Goal: Communication & Community: Share content

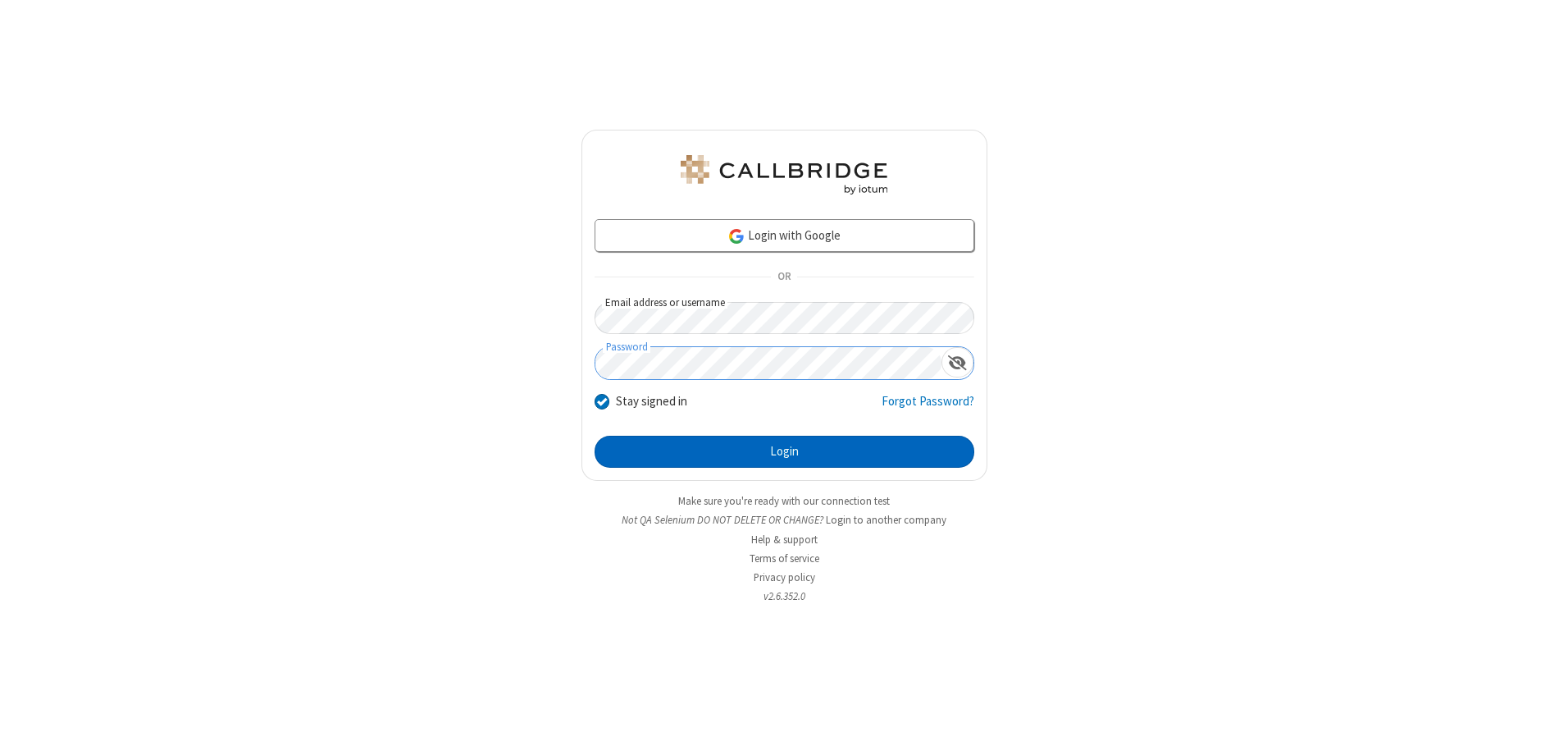
click at [784, 452] on button "Login" at bounding box center [784, 452] width 380 height 33
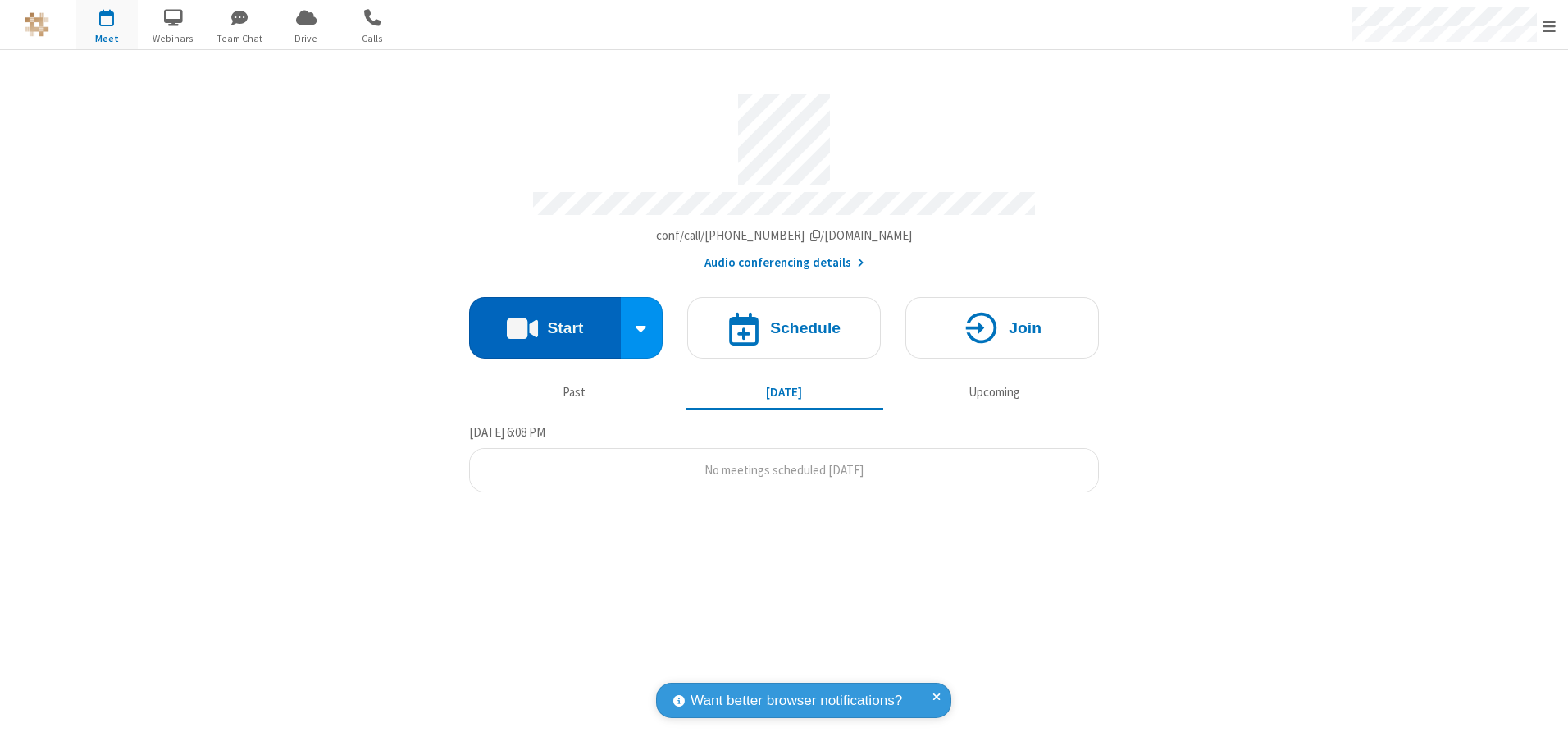
click at [544, 322] on button "Start" at bounding box center [545, 328] width 152 height 62
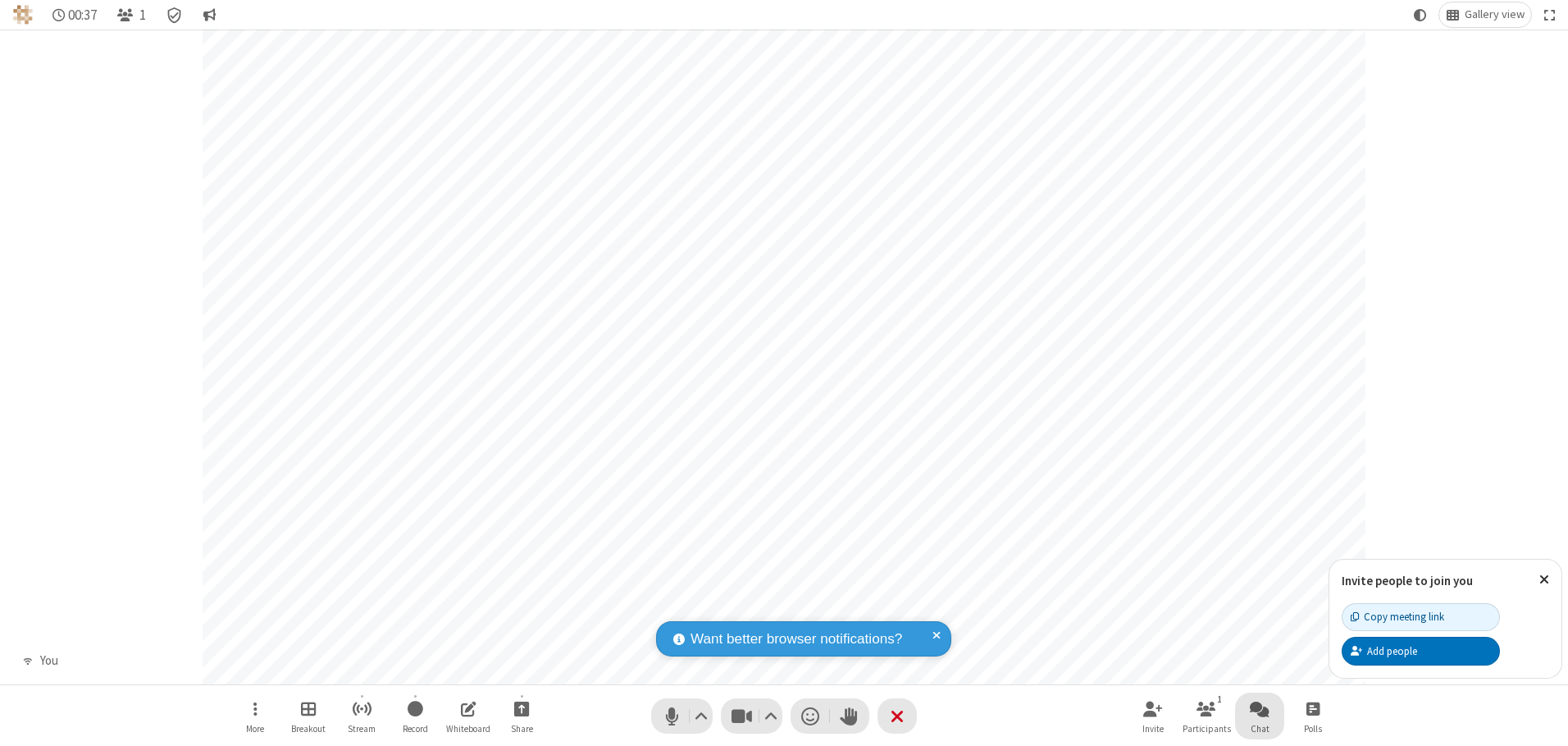
click at [1260, 708] on span "Open chat" at bounding box center [1260, 708] width 19 height 20
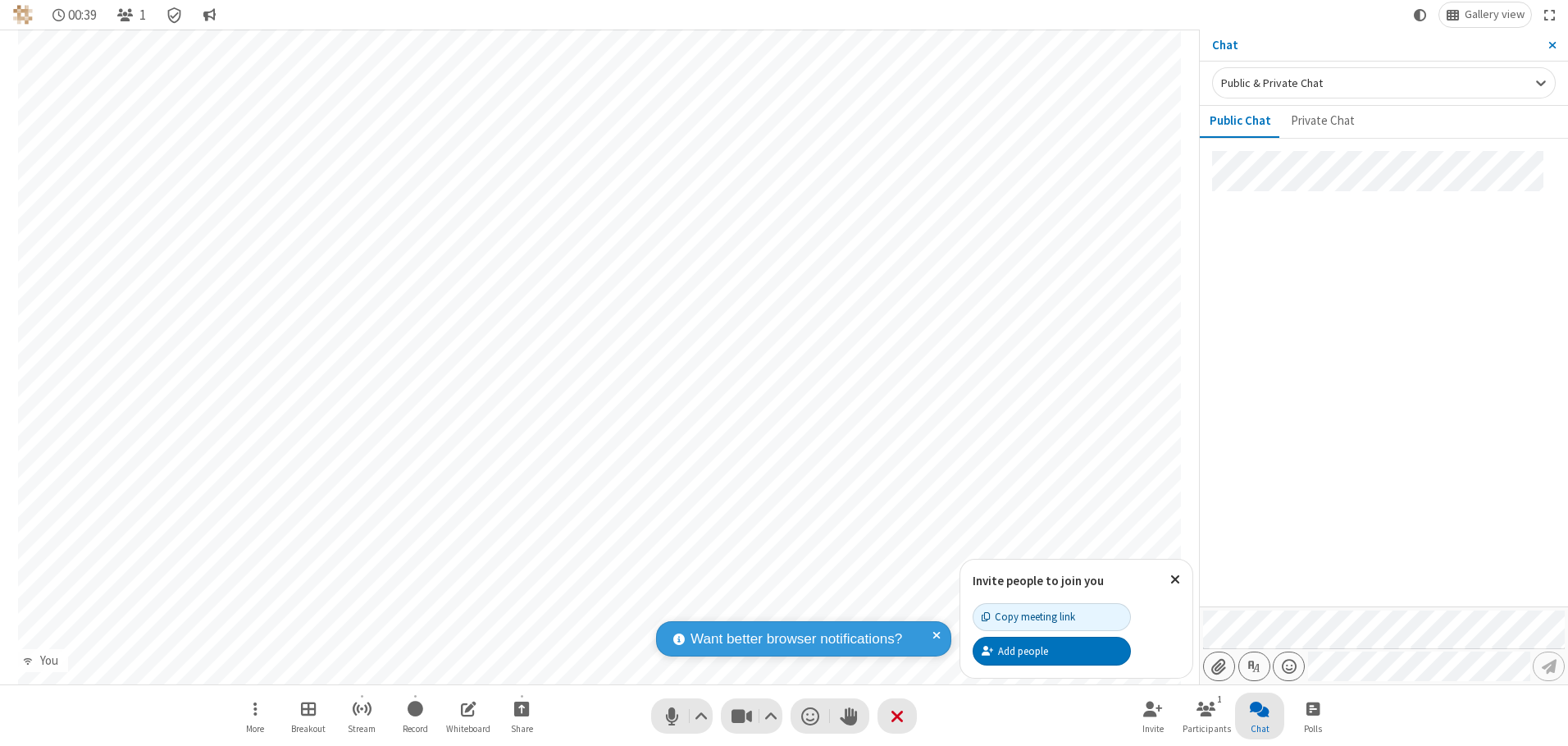
type input "C:\fakepath\doc_test.docx"
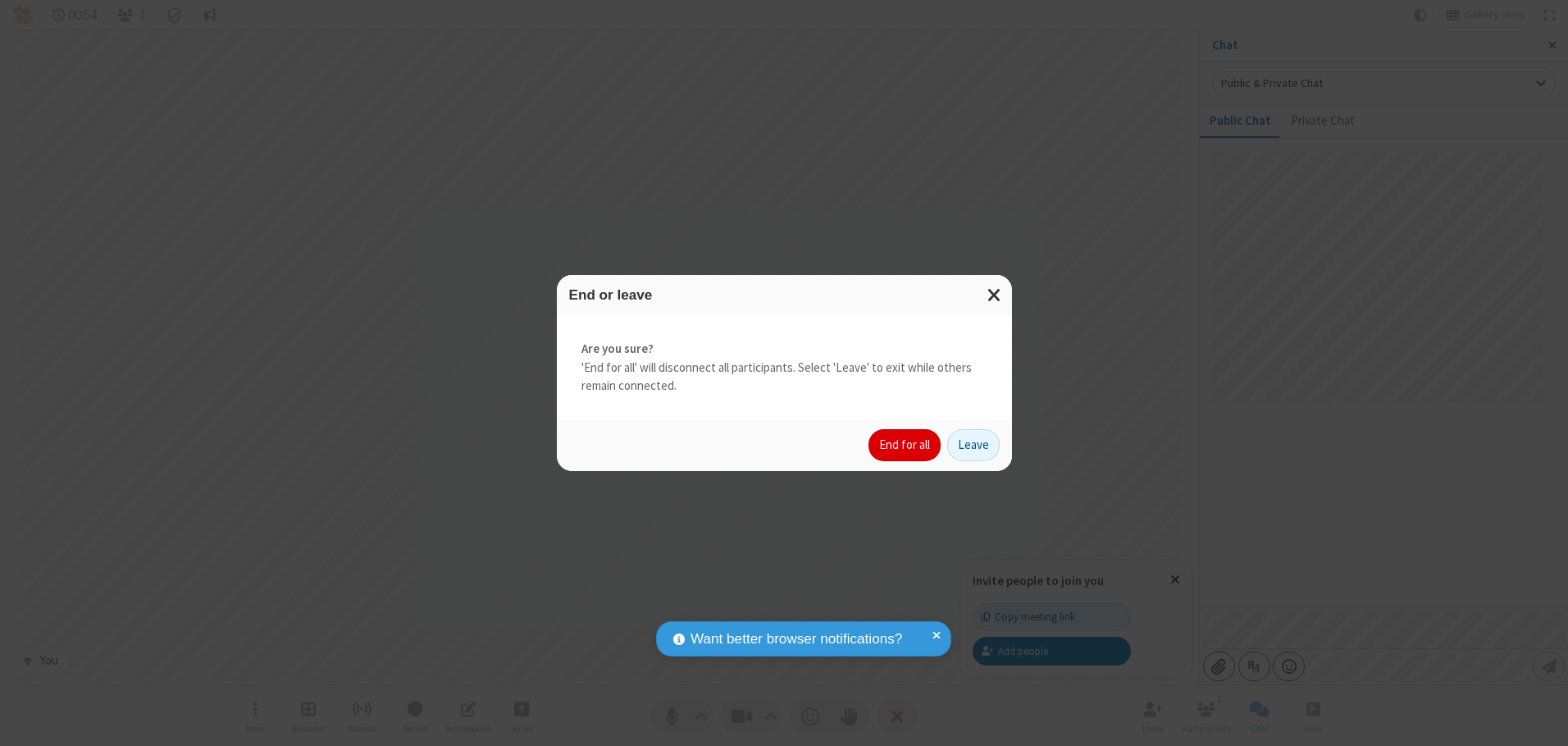
click at [905, 445] on button "End for all" at bounding box center [905, 445] width 72 height 33
